Goal: Communication & Community: Answer question/provide support

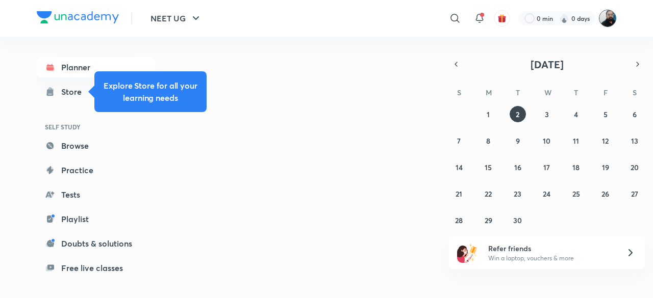
click at [610, 22] on img at bounding box center [607, 18] width 17 height 17
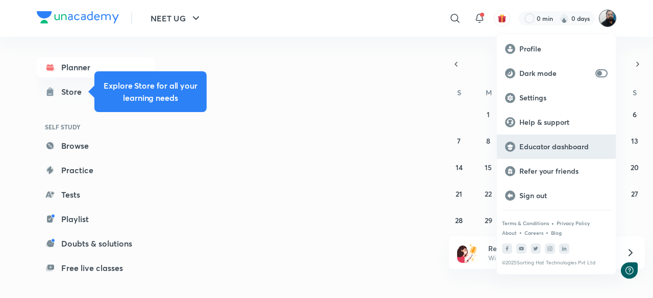
click at [557, 145] on p "Educator dashboard" at bounding box center [563, 146] width 88 height 9
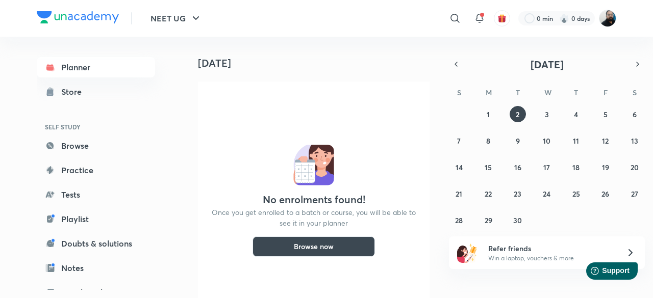
click at [607, 18] on img at bounding box center [607, 18] width 17 height 17
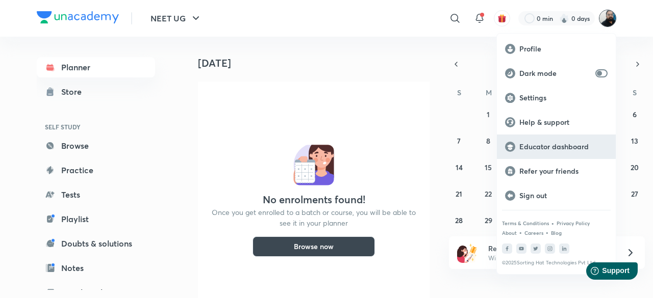
click at [539, 147] on p "Educator dashboard" at bounding box center [563, 146] width 88 height 9
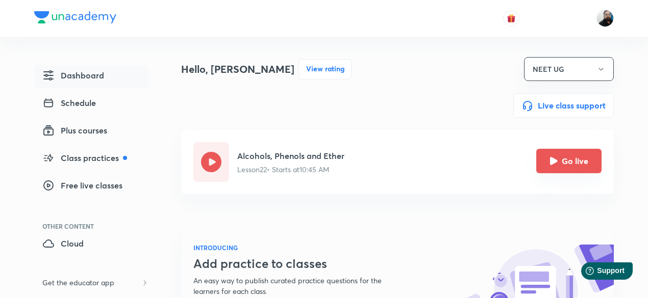
click at [557, 161] on icon "Go live" at bounding box center [553, 161] width 8 height 8
click at [599, 69] on icon "button" at bounding box center [601, 69] width 8 height 8
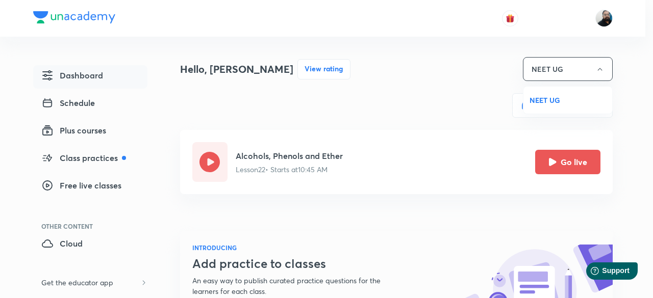
click at [597, 69] on div at bounding box center [326, 149] width 653 height 298
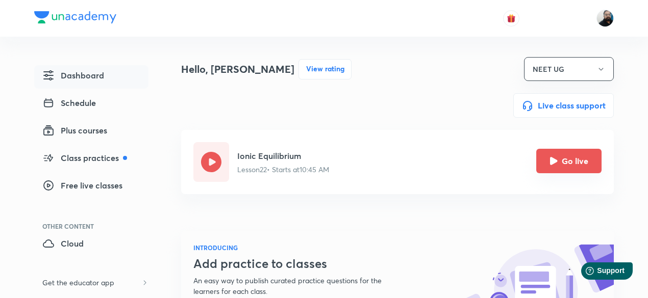
click at [557, 163] on icon "Go live" at bounding box center [554, 161] width 8 height 8
